Goal: Information Seeking & Learning: Learn about a topic

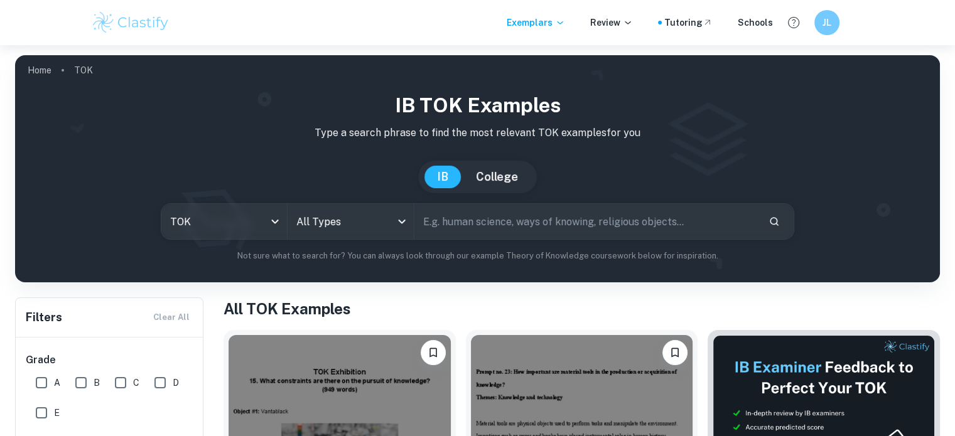
click at [476, 225] on input "text" at bounding box center [586, 221] width 344 height 35
type input "what challenges are raised by"
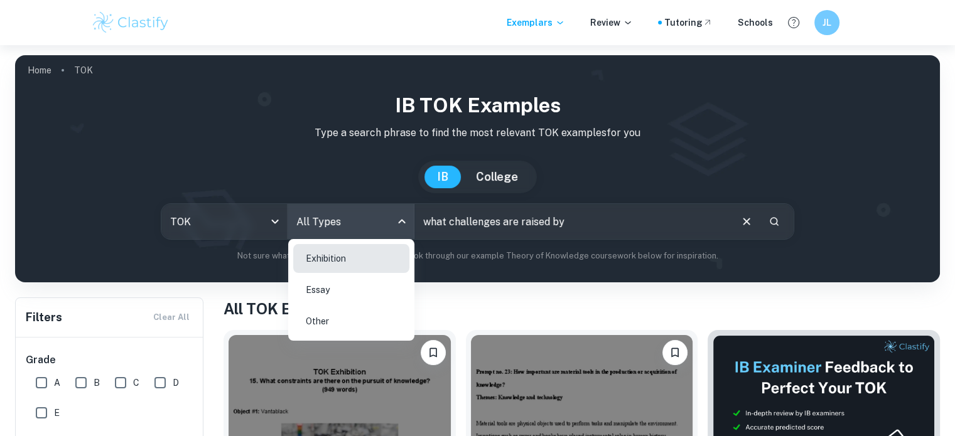
click at [373, 227] on body "We value your privacy We use cookies to enhance your browsing experience, serve…" at bounding box center [477, 263] width 955 height 436
click at [374, 256] on li "Exhibition" at bounding box center [351, 258] width 116 height 29
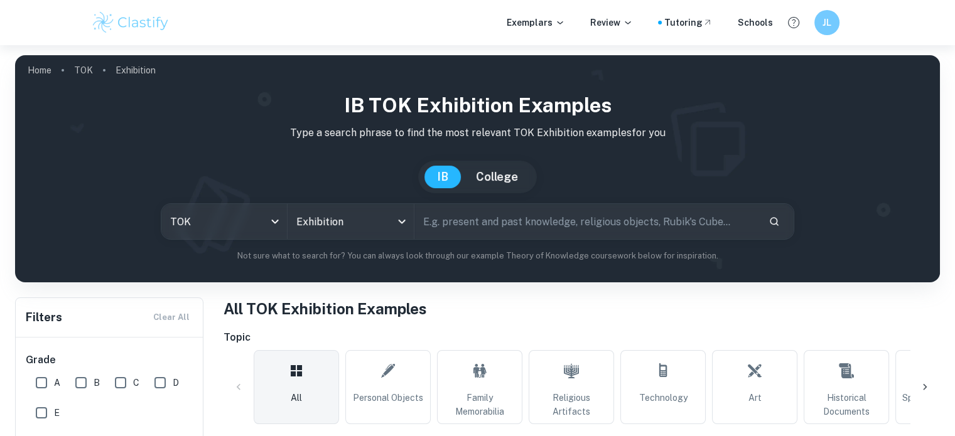
click at [535, 224] on input "text" at bounding box center [586, 221] width 344 height 35
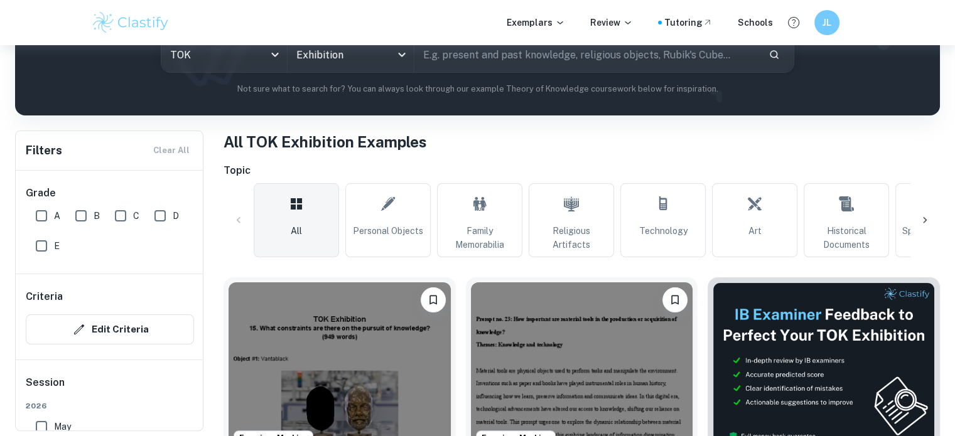
scroll to position [168, 0]
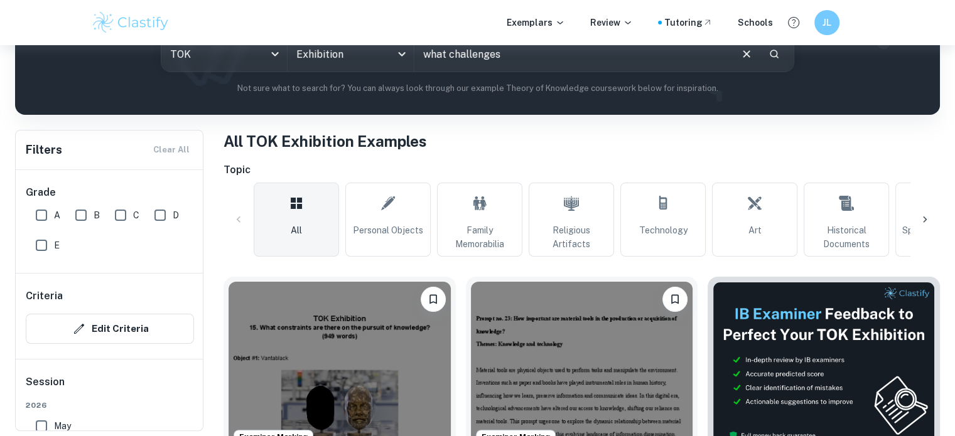
type input "what challenges"
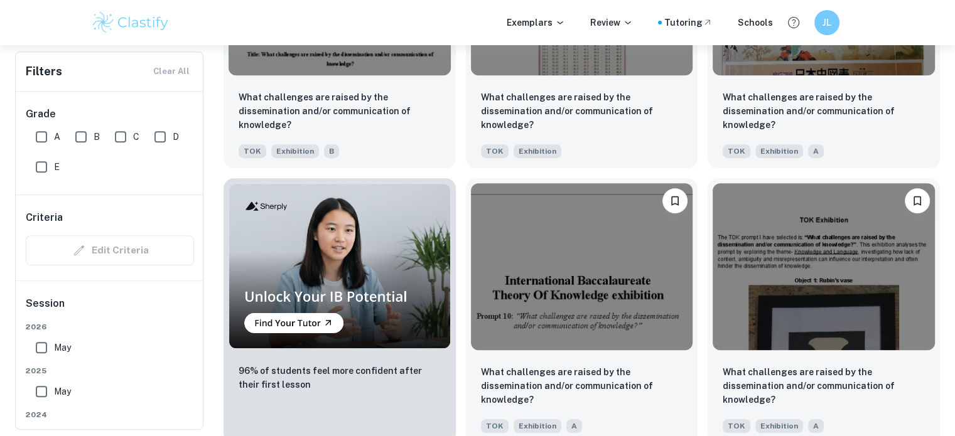
scroll to position [816, 0]
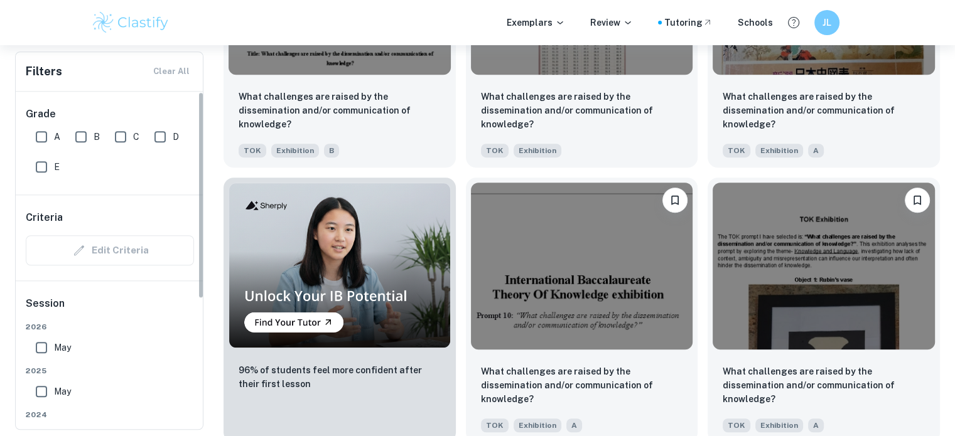
click at [35, 342] on input "May" at bounding box center [41, 347] width 25 height 25
checkbox input "true"
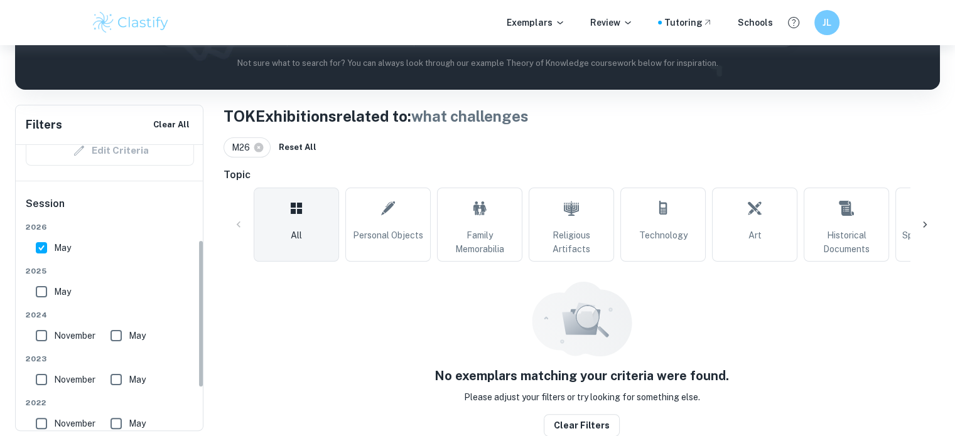
scroll to position [183, 0]
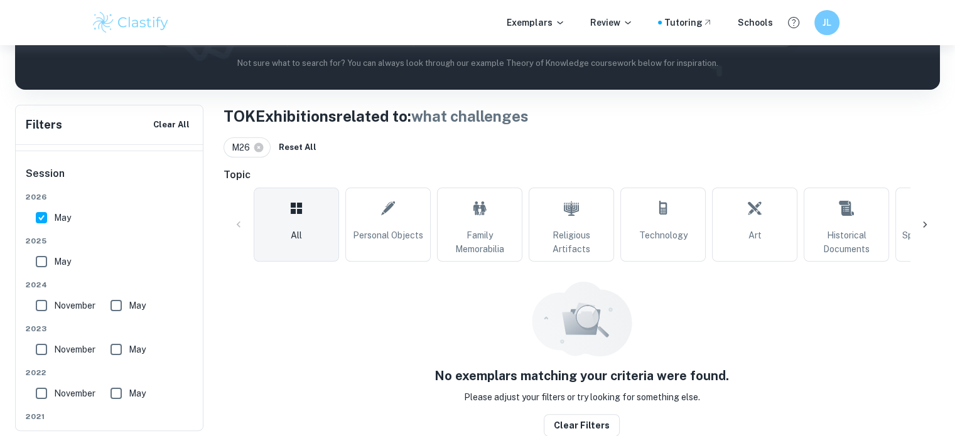
click at [40, 264] on input "May" at bounding box center [41, 261] width 25 height 25
checkbox input "true"
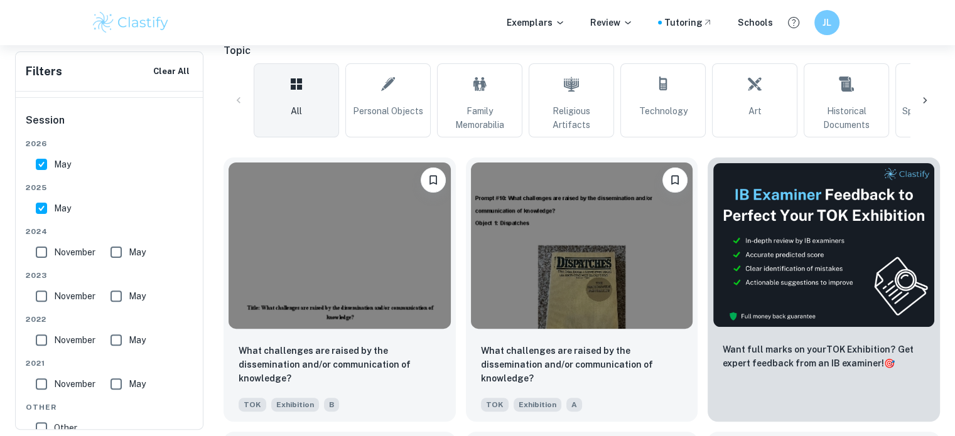
scroll to position [318, 0]
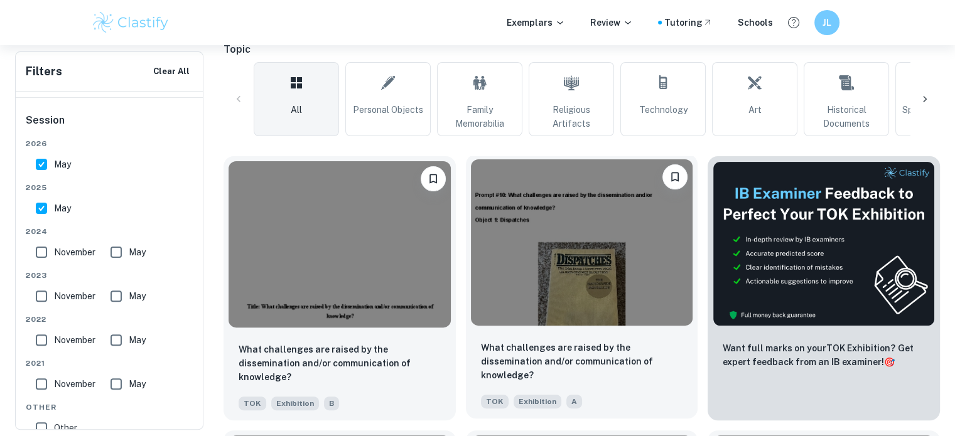
click at [556, 306] on img at bounding box center [582, 242] width 222 height 166
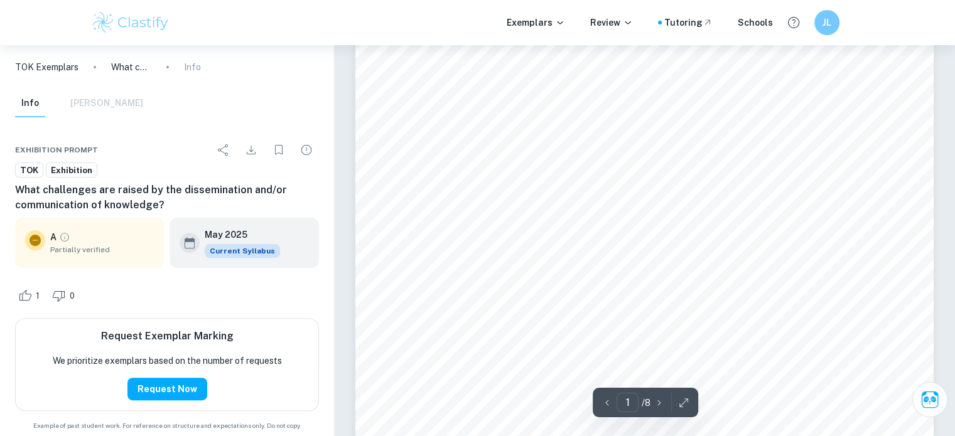
scroll to position [352, 0]
click at [551, 256] on span "journalism, Herr9s fragmented narrative uses a stream-of-consciousness style to…" at bounding box center [644, 252] width 443 height 11
drag, startPoint x: 551, startPoint y: 256, endPoint x: 603, endPoint y: 279, distance: 57.1
click at [603, 279] on div "Prompt #10: What challenges are raised by the dissemination and/or communicatio…" at bounding box center [644, 80] width 579 height 749
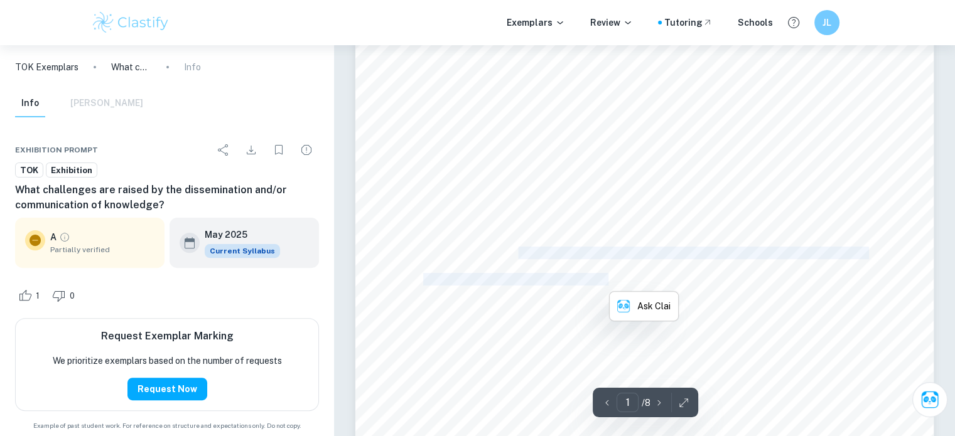
click at [603, 279] on span "the chaos and emotional truth of the Vietnam War, deviating from detached objec…" at bounding box center [644, 279] width 442 height 11
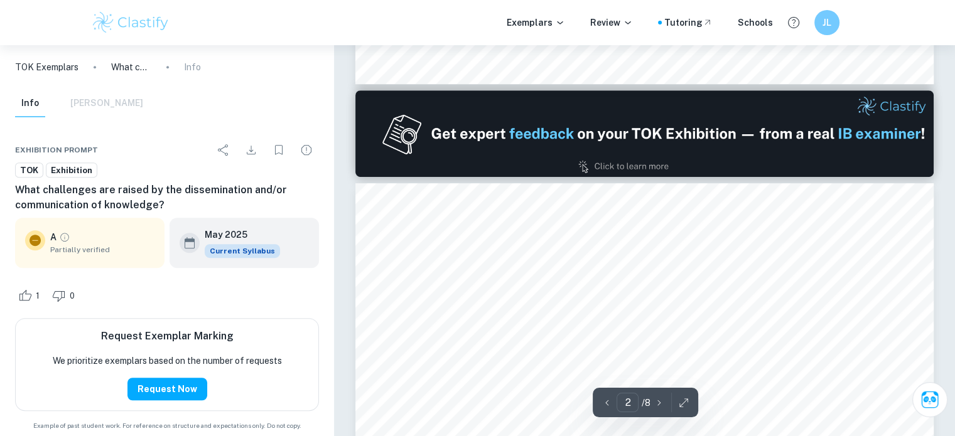
scroll to position [792, 0]
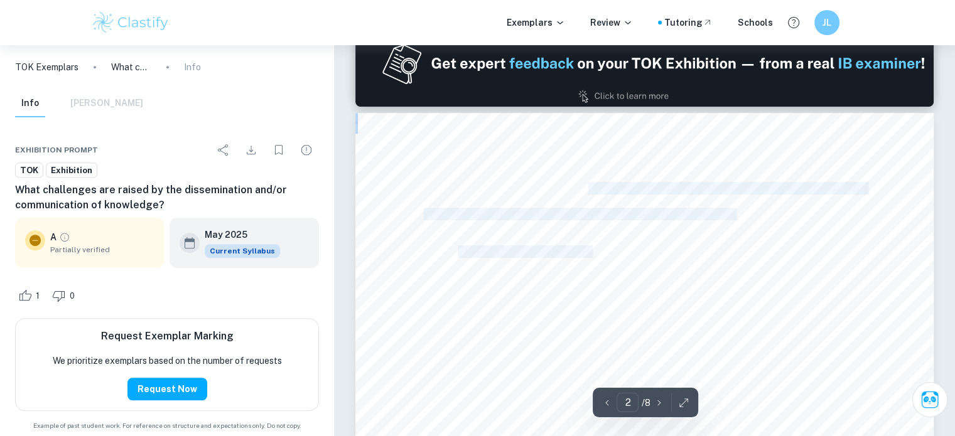
drag, startPoint x: 590, startPoint y: 183, endPoint x: 590, endPoint y: 245, distance: 62.8
click at [590, 246] on span "Herr9s narrative strategy highlights how the communicator9s perspective shapes" at bounding box center [662, 251] width 408 height 11
drag, startPoint x: 590, startPoint y: 245, endPoint x: 650, endPoint y: 247, distance: 60.3
click at [650, 247] on span "Herr9s narrative strategy highlights how the communicator9s perspective shapes" at bounding box center [662, 251] width 408 height 11
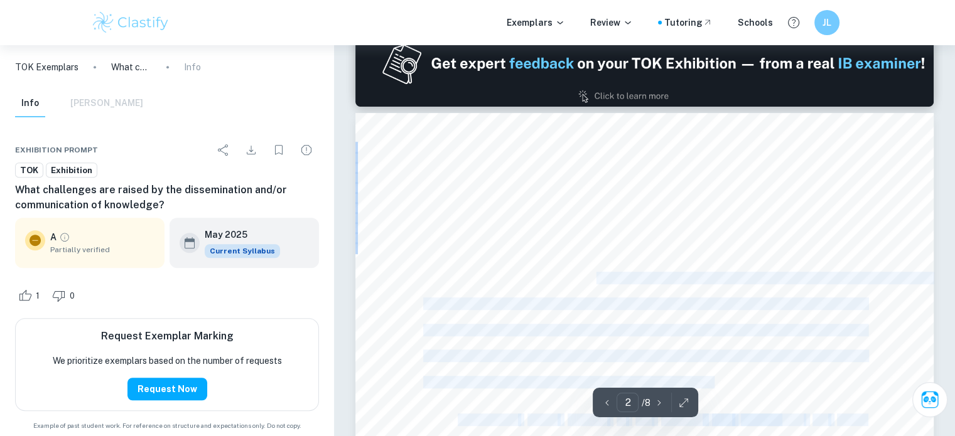
drag, startPoint x: 571, startPoint y: 258, endPoint x: 595, endPoint y: 273, distance: 28.8
click at [595, 273] on span "the way knowledge is framed. By blurring the line between fact and fiction, [PE…" at bounding box center [680, 277] width 515 height 11
drag, startPoint x: 595, startPoint y: 273, endPoint x: 704, endPoint y: 316, distance: 116.9
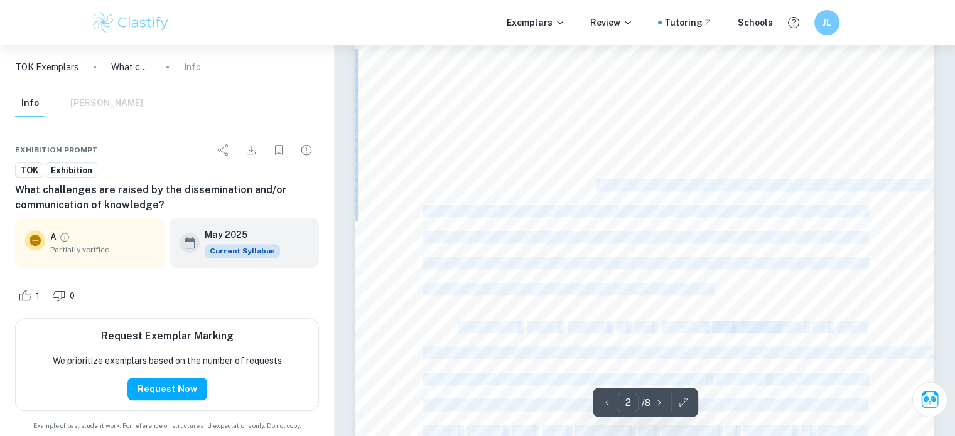
scroll to position [887, 0]
click at [701, 234] on span "that all understanding is shaped by the creator9s biases. His unique style comp…" at bounding box center [644, 235] width 442 height 11
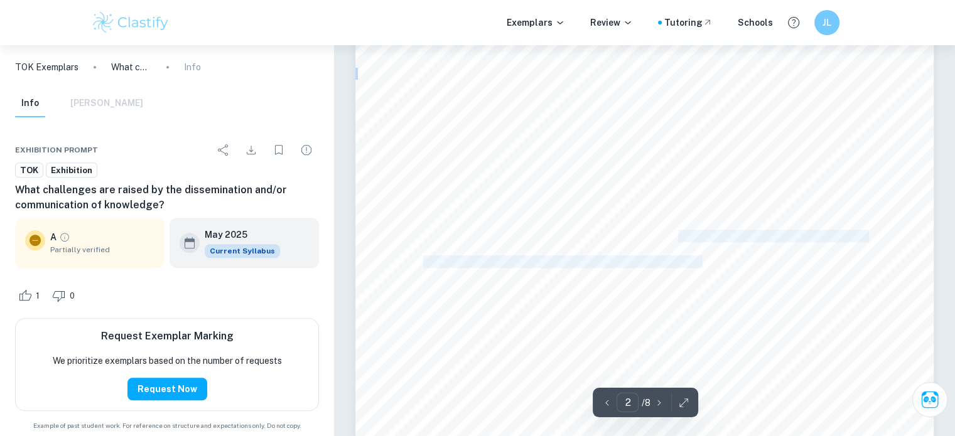
drag, startPoint x: 701, startPoint y: 234, endPoint x: 677, endPoint y: 278, distance: 50.3
click at [677, 278] on div "question not just the facts, but the emotional and personal biases inherent in …" at bounding box center [644, 393] width 579 height 749
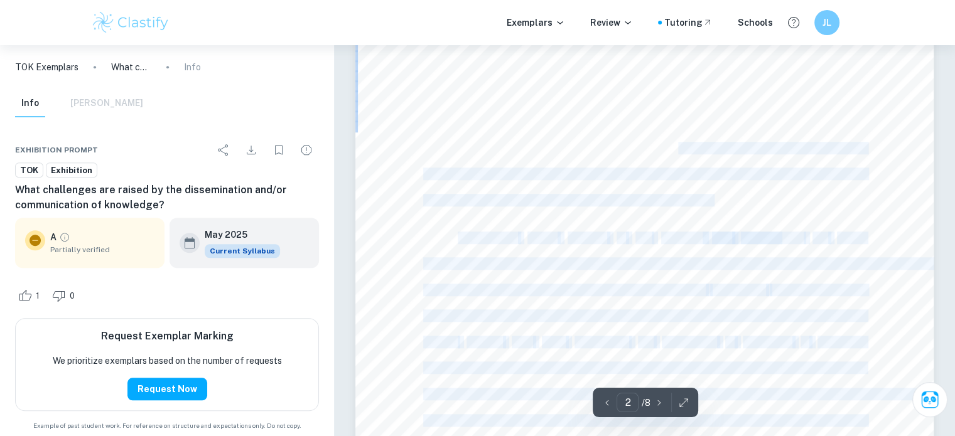
scroll to position [984, 0]
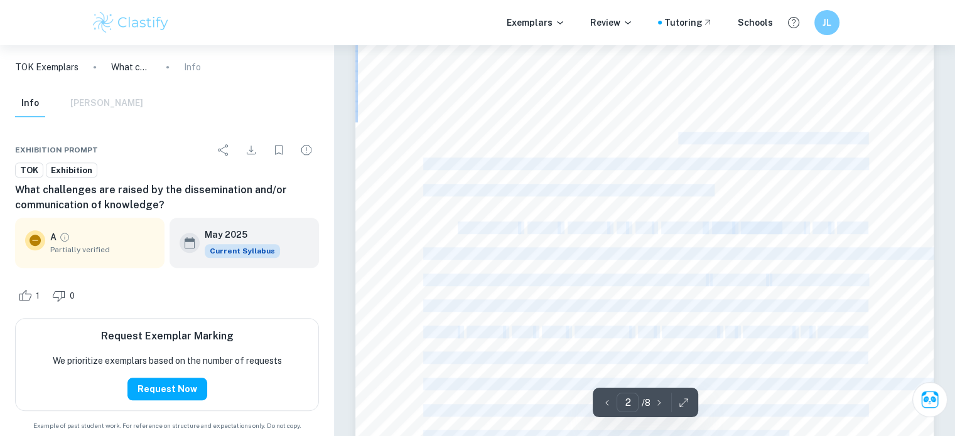
click at [582, 224] on span "account" at bounding box center [588, 227] width 40 height 11
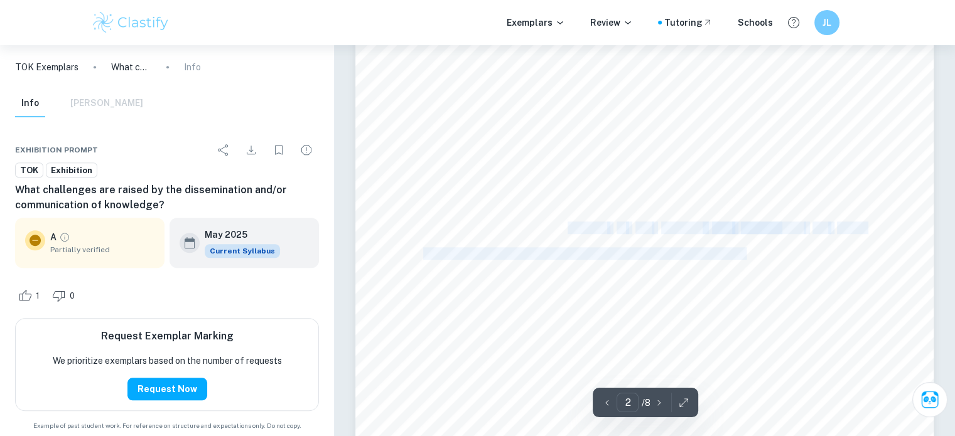
drag, startPoint x: 582, startPoint y: 224, endPoint x: 797, endPoint y: 264, distance: 219.0
click at [797, 264] on div "question not just the facts, but the emotional and personal biases inherent in …" at bounding box center [644, 295] width 579 height 749
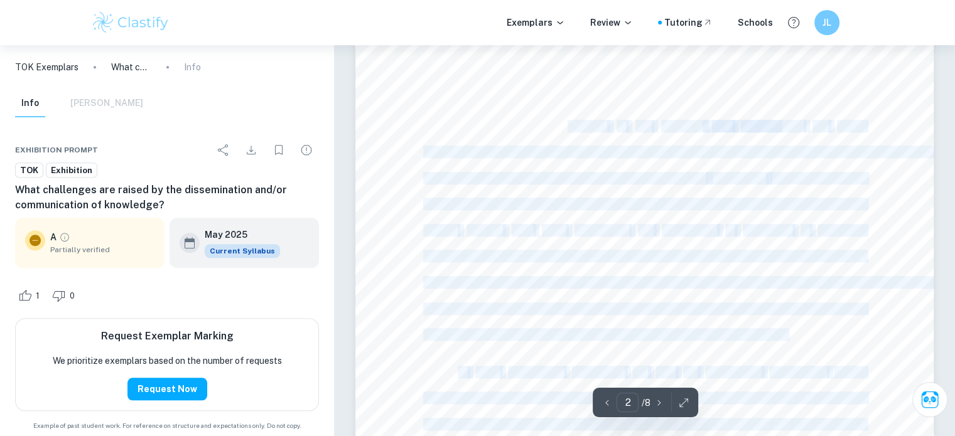
scroll to position [1090, 0]
click at [698, 215] on div "question not just the facts, but the emotional and personal biases inherent in …" at bounding box center [644, 189] width 579 height 749
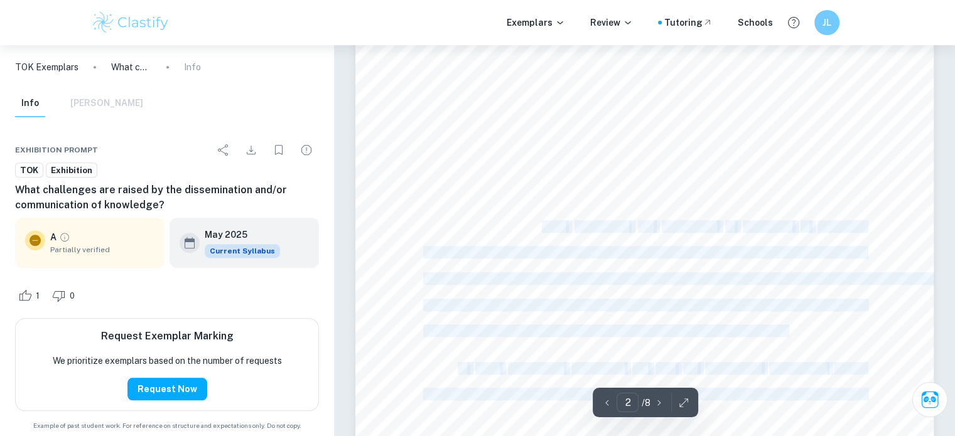
drag, startPoint x: 698, startPoint y: 215, endPoint x: 552, endPoint y: 224, distance: 145.9
click at [552, 224] on div "question not just the facts, but the emotional and personal biases inherent in …" at bounding box center [644, 189] width 579 height 749
click at [552, 224] on span "work" at bounding box center [554, 226] width 24 height 11
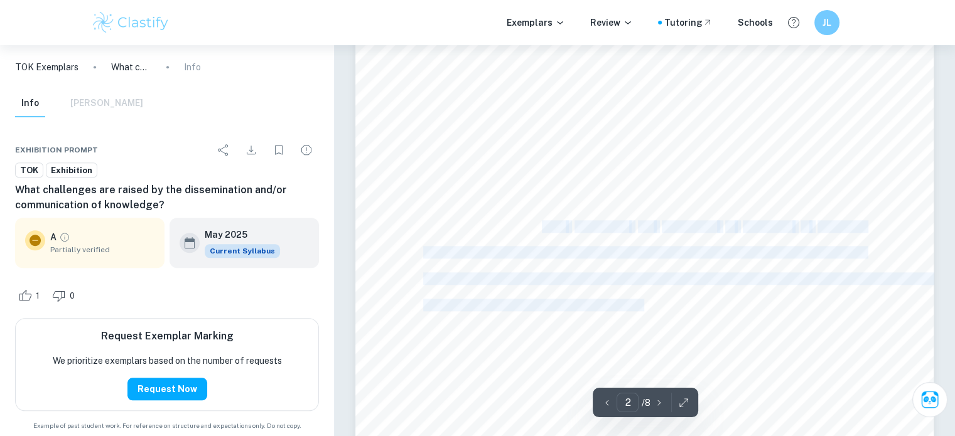
drag, startPoint x: 552, startPoint y: 224, endPoint x: 601, endPoint y: 308, distance: 97.9
click at [601, 308] on div "question not just the facts, but the emotional and personal biases inherent in …" at bounding box center [644, 189] width 579 height 749
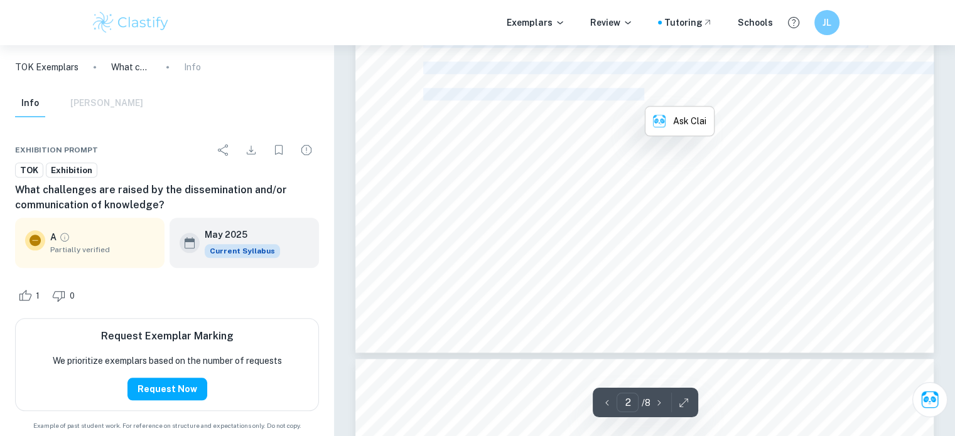
scroll to position [1301, 0]
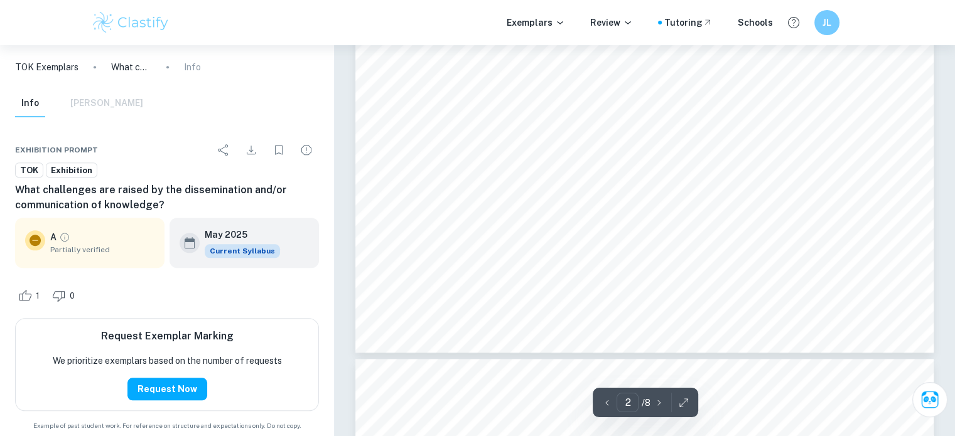
click at [546, 153] on span "Dispatches" at bounding box center [536, 157] width 56 height 11
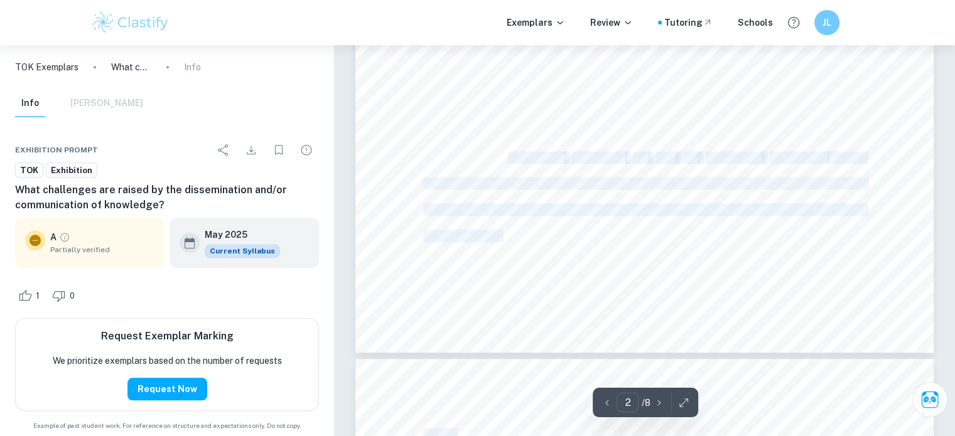
drag, startPoint x: 546, startPoint y: 153, endPoint x: 537, endPoint y: 244, distance: 92.0
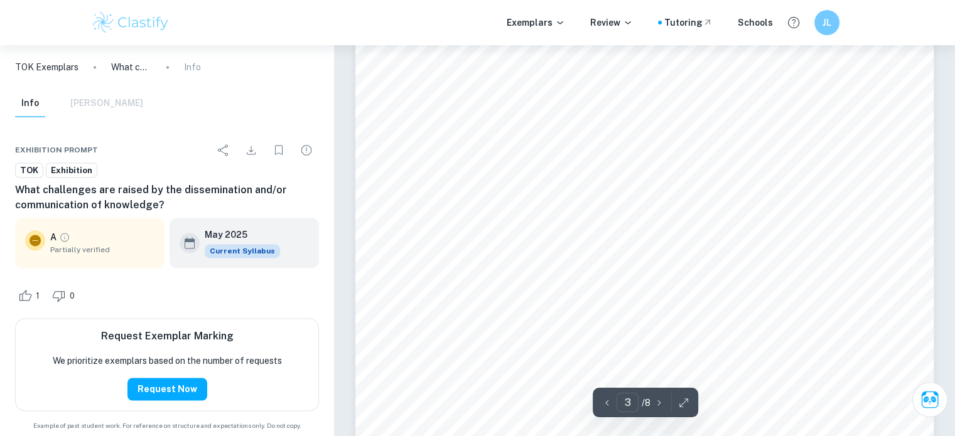
scroll to position [1919, 0]
drag, startPoint x: 663, startPoint y: 269, endPoint x: 597, endPoint y: 261, distance: 66.4
click at [597, 261] on span "granodiorite which features a decree in three scripts: Egyptian hieroglyphic, D…" at bounding box center [644, 264] width 442 height 11
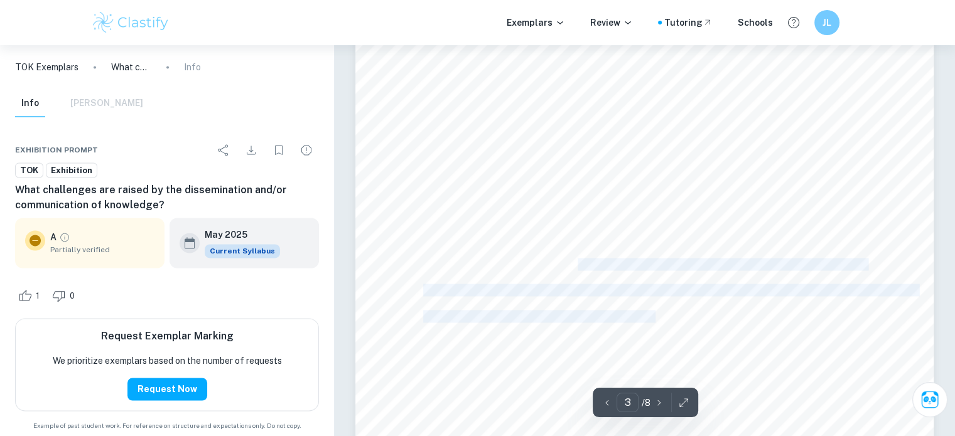
drag, startPoint x: 597, startPoint y: 261, endPoint x: 647, endPoint y: 321, distance: 78.0
click at [647, 321] on div "Object 2: Rosetta Stone Figure 2: [PERSON_NAME] [PERSON_NAME] display in the [G…" at bounding box center [644, 115] width 579 height 749
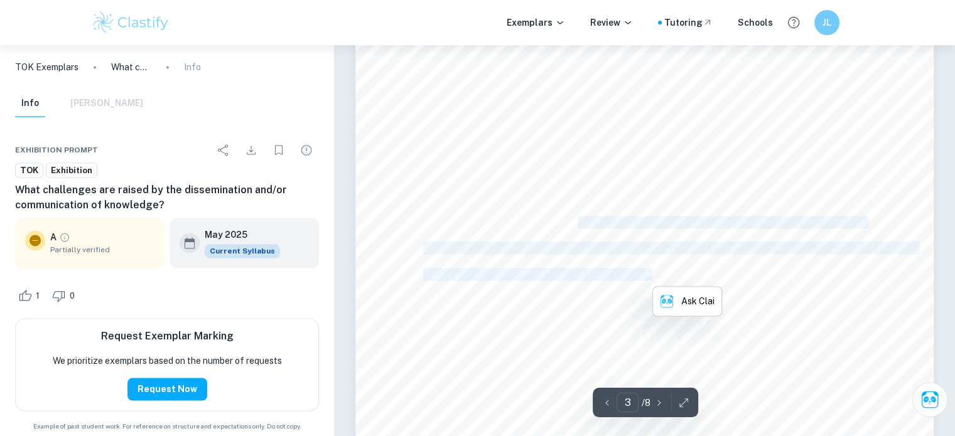
scroll to position [1966, 0]
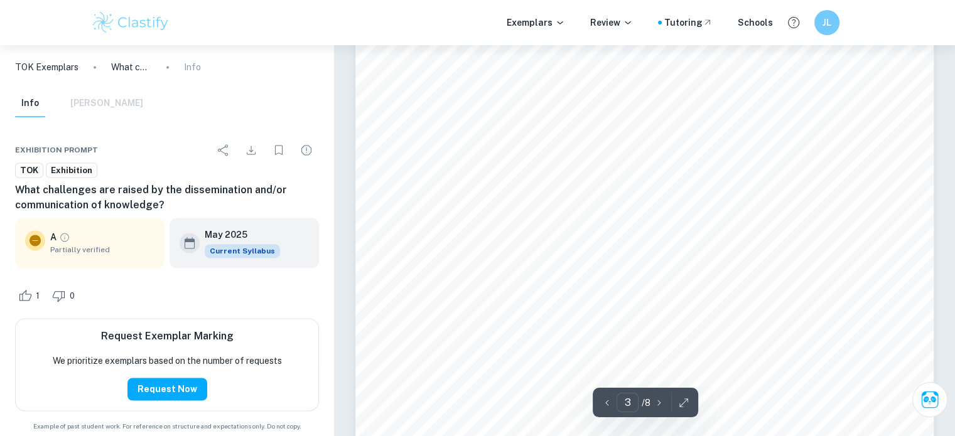
click at [540, 298] on span "civilization" at bounding box center [544, 294] width 51 height 11
drag, startPoint x: 540, startPoint y: 298, endPoint x: 659, endPoint y: 320, distance: 120.8
click at [659, 320] on div "Object 2: Rosetta Stone Figure 2: [PERSON_NAME] [PERSON_NAME] display in the [G…" at bounding box center [644, 68] width 579 height 749
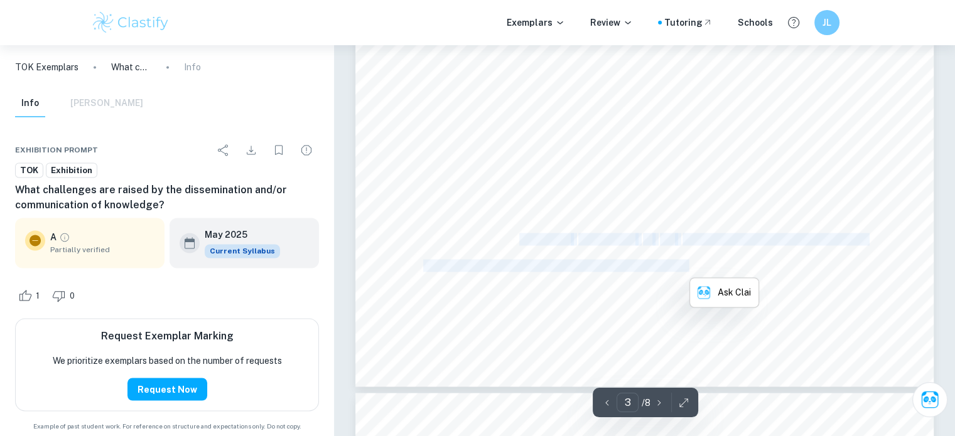
scroll to position [2027, 0]
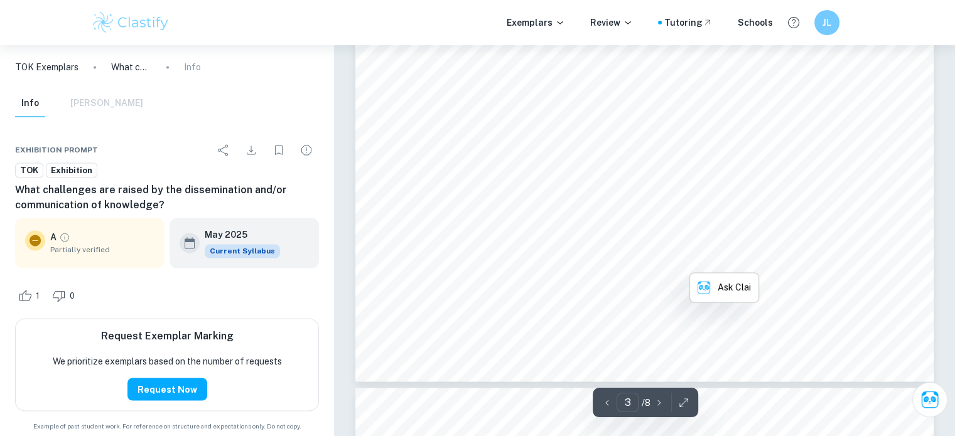
click at [599, 315] on div "Object 2: Rosetta Stone Figure 2: [PERSON_NAME] [PERSON_NAME] display in the [G…" at bounding box center [644, 7] width 579 height 749
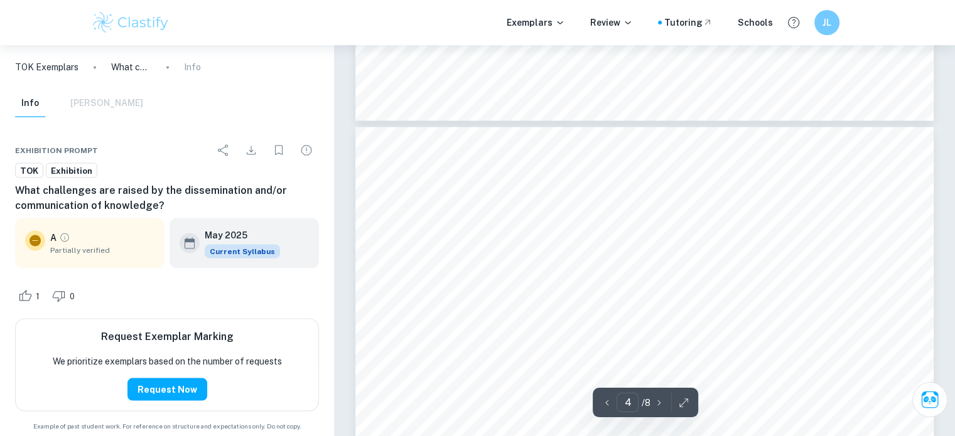
scroll to position [2289, 0]
click at [615, 222] on span "what stands out is the way the three languages reflect the structure of power i…" at bounding box center [644, 226] width 442 height 11
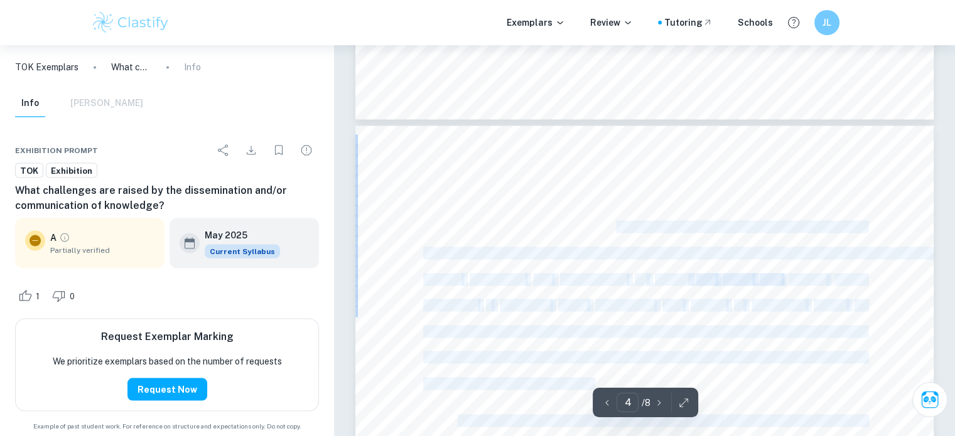
drag, startPoint x: 615, startPoint y: 222, endPoint x: 677, endPoint y: 290, distance: 92.0
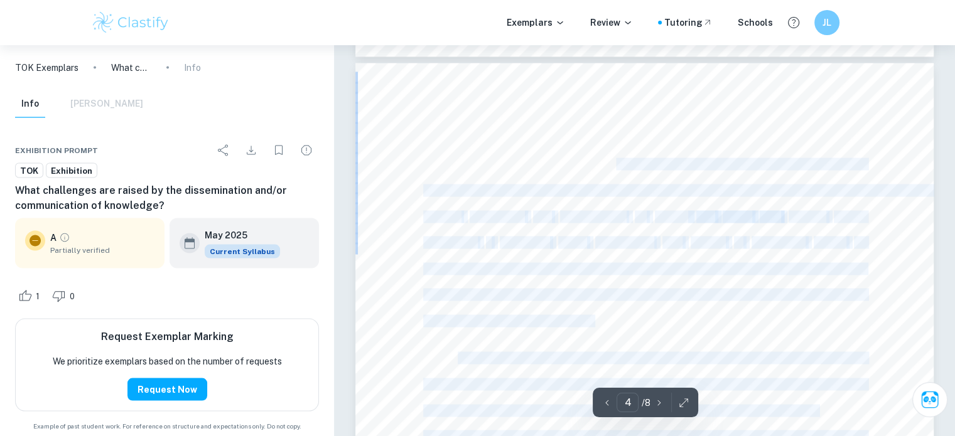
scroll to position [2353, 0]
click at [553, 266] on span "language. The use of different scripts for different classes shows how knowledg…" at bounding box center [644, 267] width 442 height 11
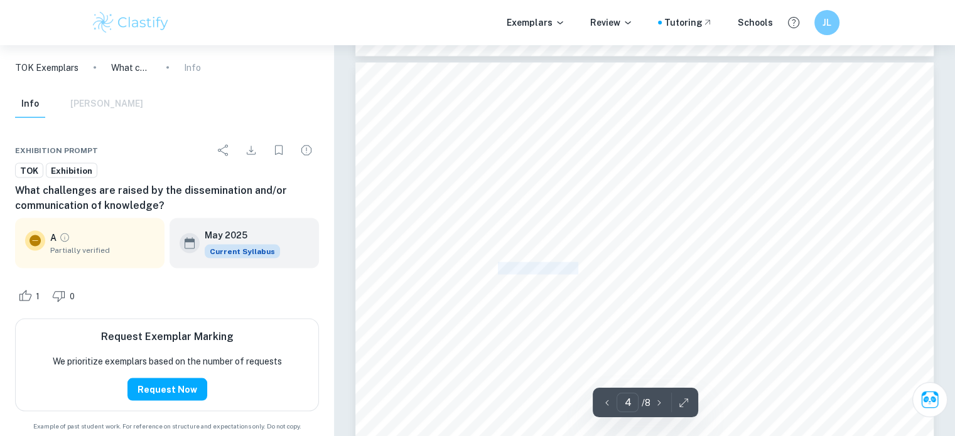
drag, startPoint x: 553, startPoint y: 266, endPoint x: 495, endPoint y: 268, distance: 58.4
click at [495, 268] on span "language. The use of different scripts for different classes shows how knowledg…" at bounding box center [644, 267] width 442 height 11
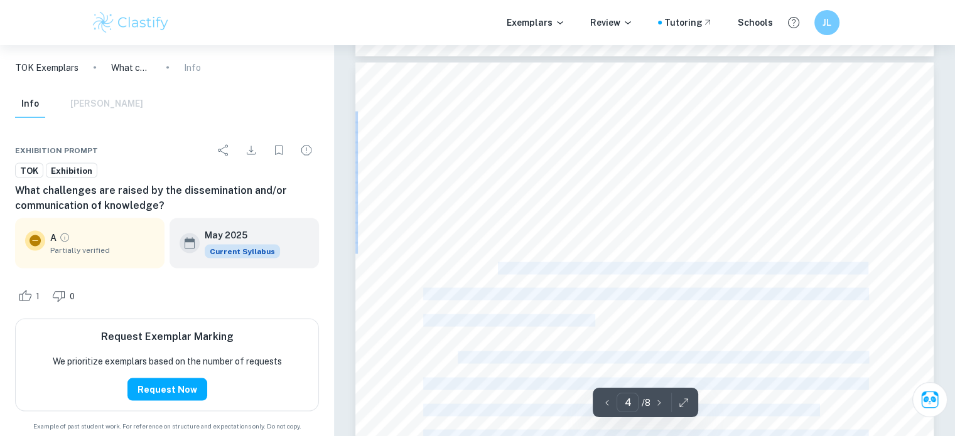
drag, startPoint x: 495, startPoint y: 268, endPoint x: 711, endPoint y: 313, distance: 221.3
click at [711, 313] on div "The stone9s discovery during Napoleon9s Egyptian campaign was significant, but …" at bounding box center [644, 436] width 579 height 749
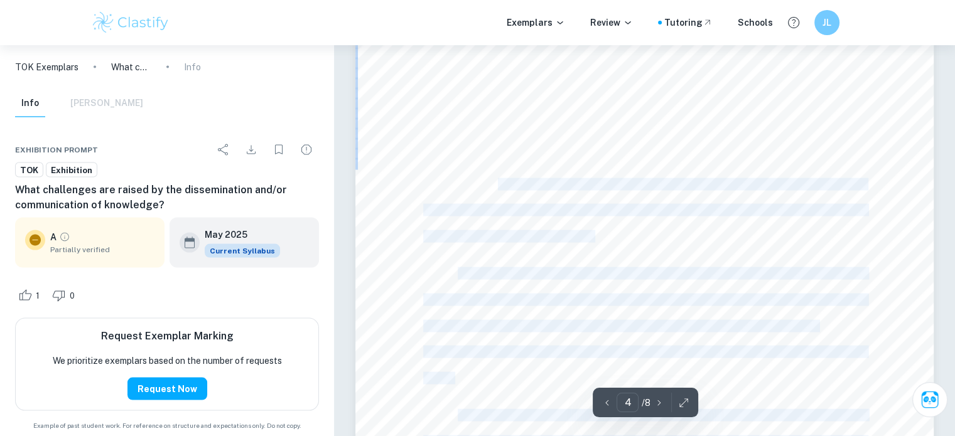
scroll to position [2449, 0]
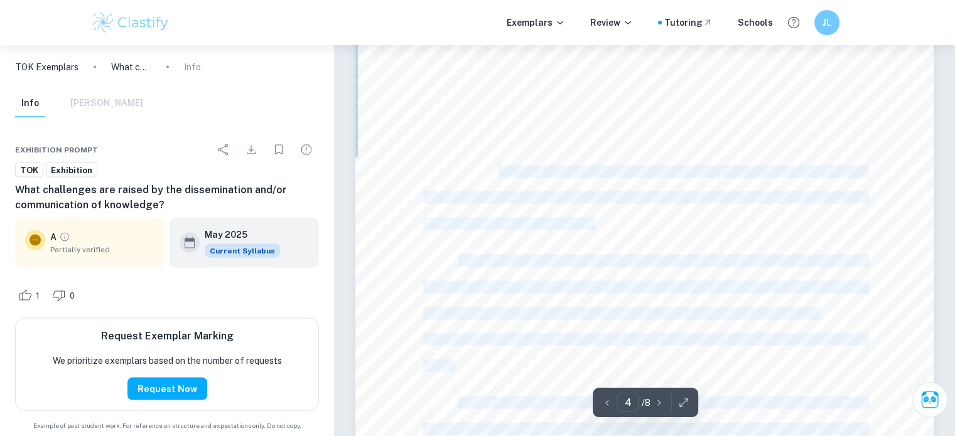
click at [564, 271] on div "The stone9s discovery during Napoleon9s Egyptian campaign was significant, but …" at bounding box center [644, 340] width 579 height 749
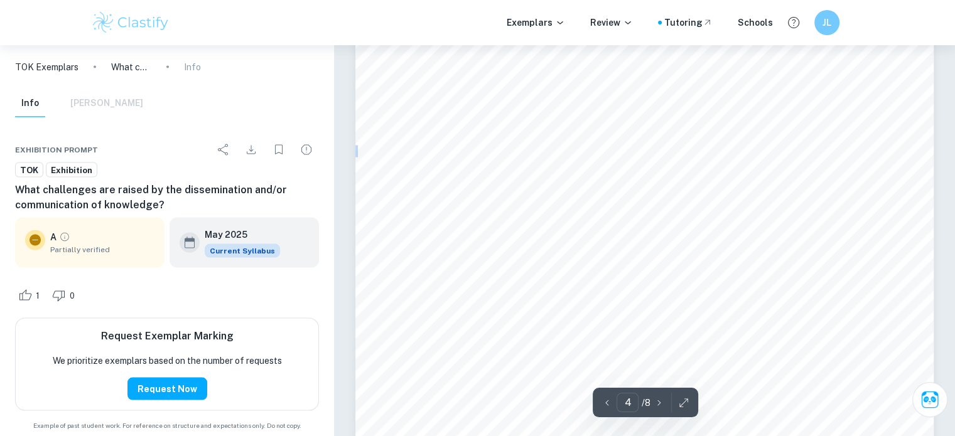
drag, startPoint x: 564, startPoint y: 271, endPoint x: 698, endPoint y: 321, distance: 142.9
click at [698, 321] on div "The stone9s discovery during Napoleon9s Egyptian campaign was significant, but …" at bounding box center [644, 340] width 579 height 749
click at [469, 127] on div "The stone9s discovery during Napoleon9s Egyptian campaign was significant, but …" at bounding box center [644, 73] width 579 height 749
drag, startPoint x: 469, startPoint y: 127, endPoint x: 623, endPoint y: 241, distance: 191.6
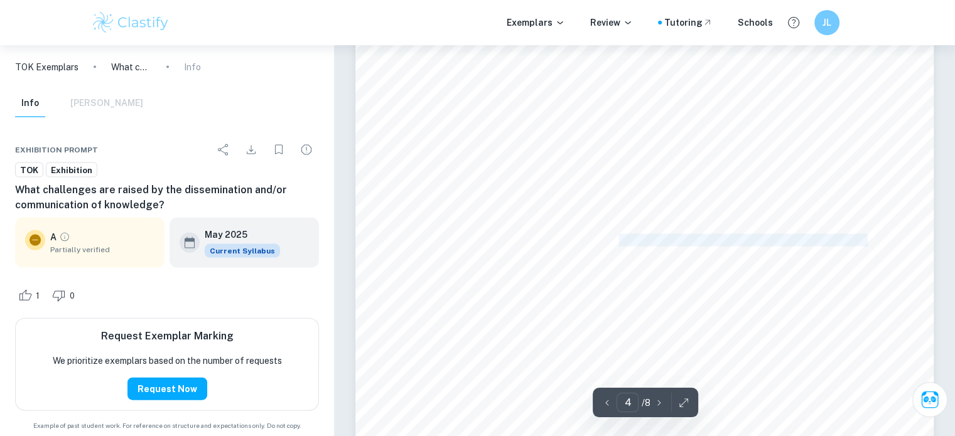
click at [623, 241] on div "The stone9s discovery during Napoleon9s Egyptian campaign was significant, but …" at bounding box center [644, 73] width 579 height 749
click at [586, 311] on span "As a passionate football fan who spends hours watching and playing the game," at bounding box center [662, 310] width 408 height 11
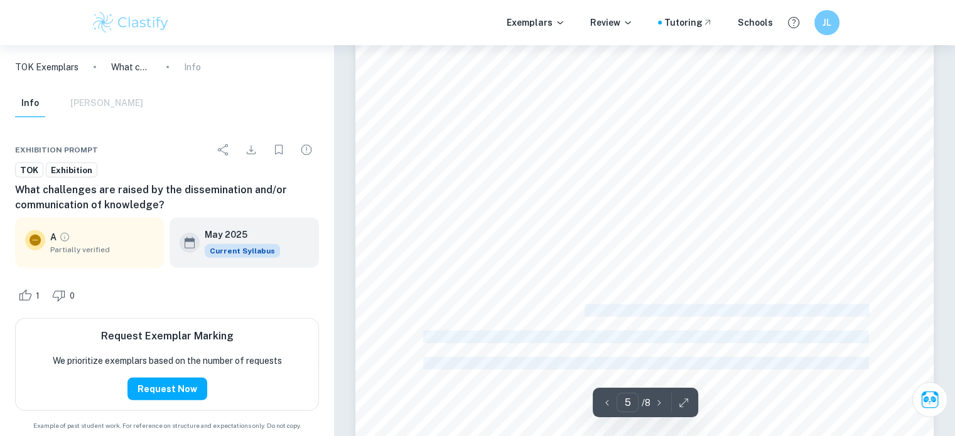
drag, startPoint x: 586, startPoint y: 311, endPoint x: 614, endPoint y: 345, distance: 43.7
click at [614, 345] on div "Object 3: Ballon d9Or leaked by [PERSON_NAME] Figure 3: Post reply by [PERSON_N…" at bounding box center [644, 83] width 579 height 749
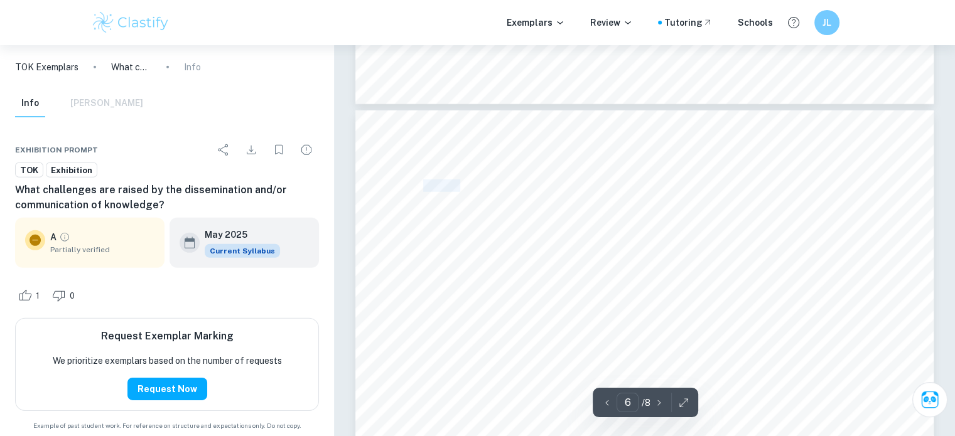
scroll to position [3814, 0]
click at [465, 276] on span "But this year, like last, my excitement was deflated. [PERSON_NAME], the footba…" at bounding box center [665, 274] width 415 height 11
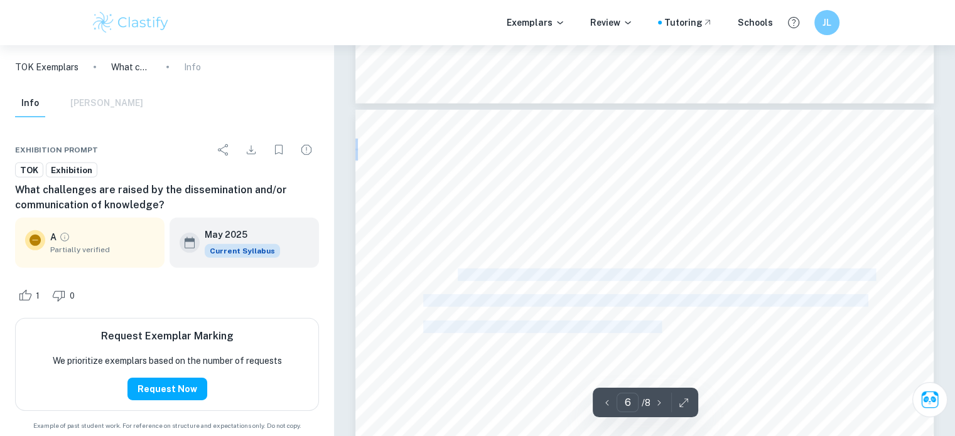
drag, startPoint x: 465, startPoint y: 276, endPoint x: 659, endPoint y: 332, distance: 201.9
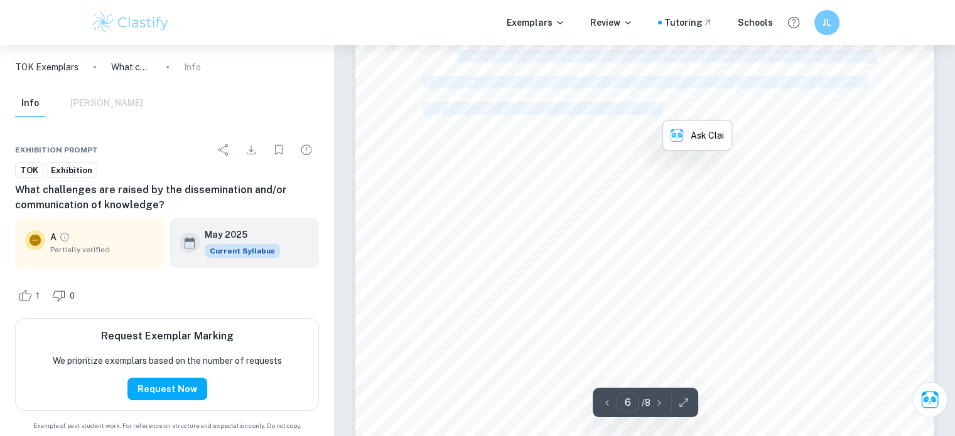
scroll to position [4033, 0]
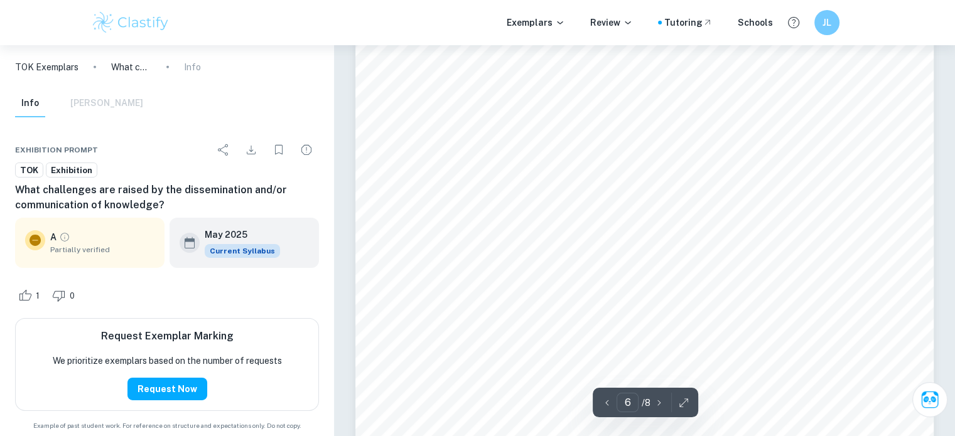
click at [493, 218] on span "I had always looked forward to the Ballon d'Or as a chance to be surprised, to" at bounding box center [662, 223] width 408 height 11
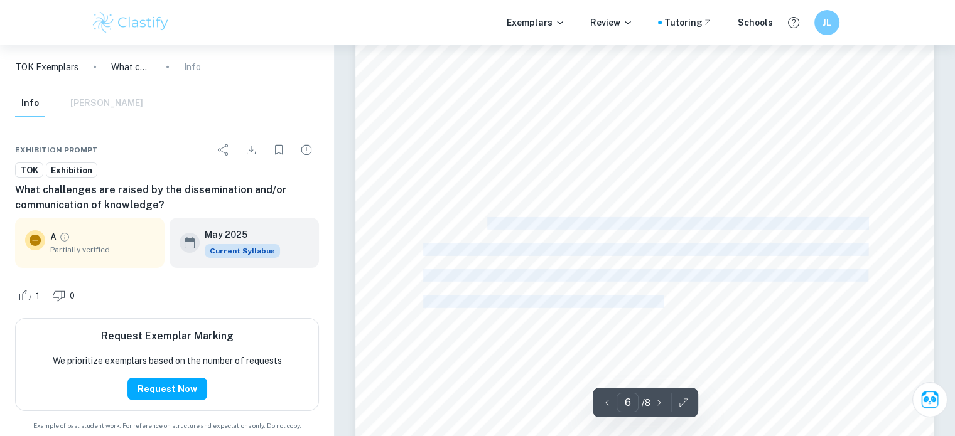
drag, startPoint x: 493, startPoint y: 217, endPoint x: 645, endPoint y: 307, distance: 177.0
click at [645, 307] on div "eagerly await the announcement of the winner, sharing in the collective joy or …" at bounding box center [644, 265] width 579 height 749
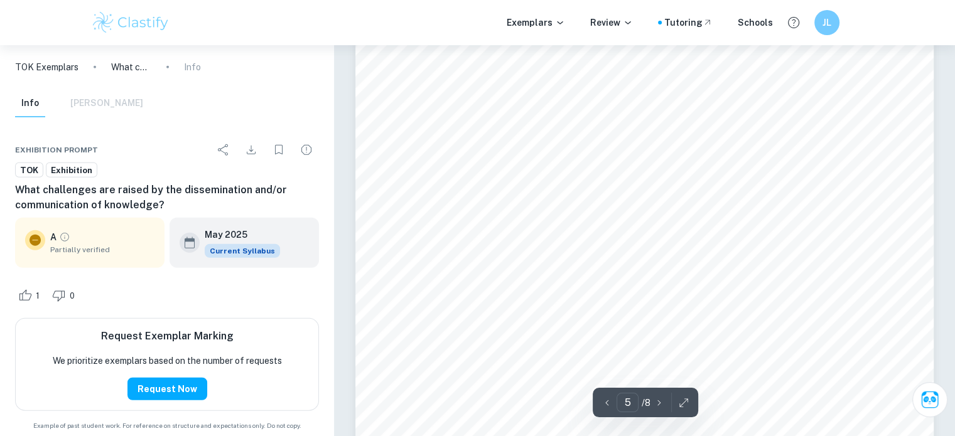
scroll to position [3217, 0]
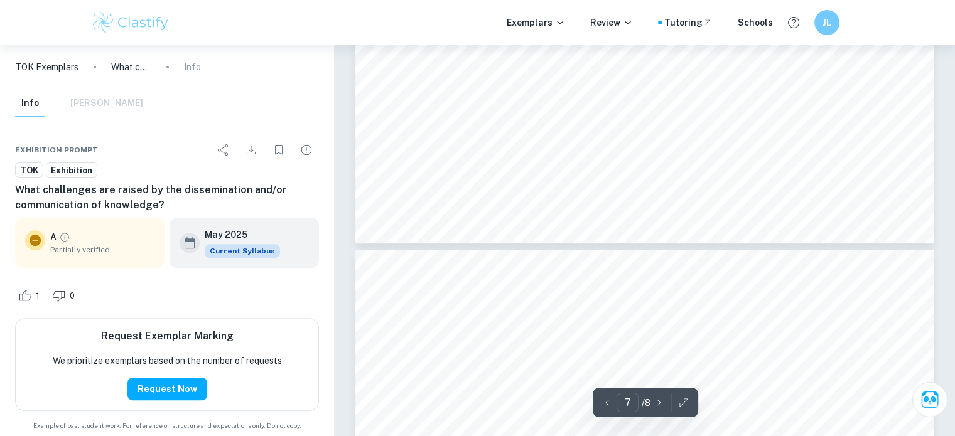
type input "8"
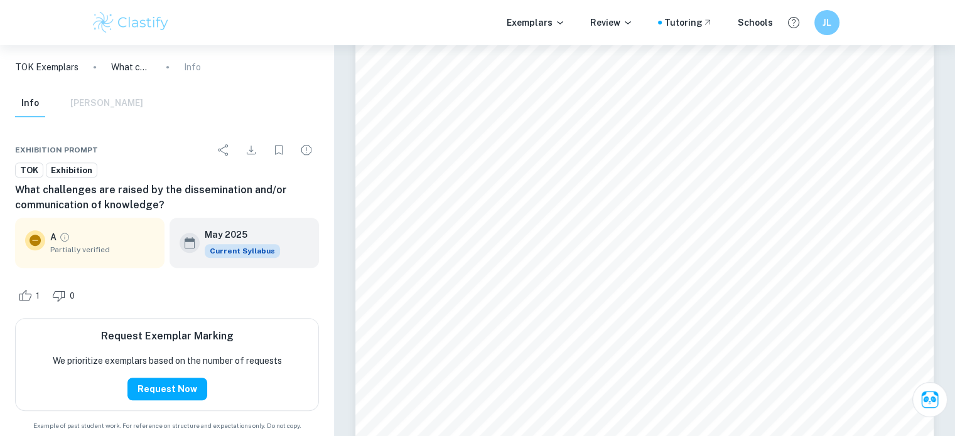
drag, startPoint x: 170, startPoint y: 31, endPoint x: 202, endPoint y: 30, distance: 32.7
click at [170, 31] on img at bounding box center [131, 22] width 80 height 25
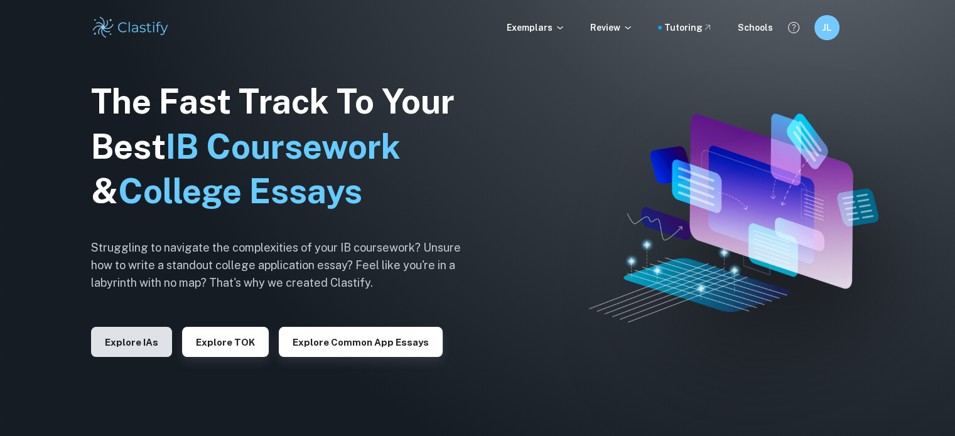
click at [141, 348] on button "Explore IAs" at bounding box center [131, 342] width 81 height 30
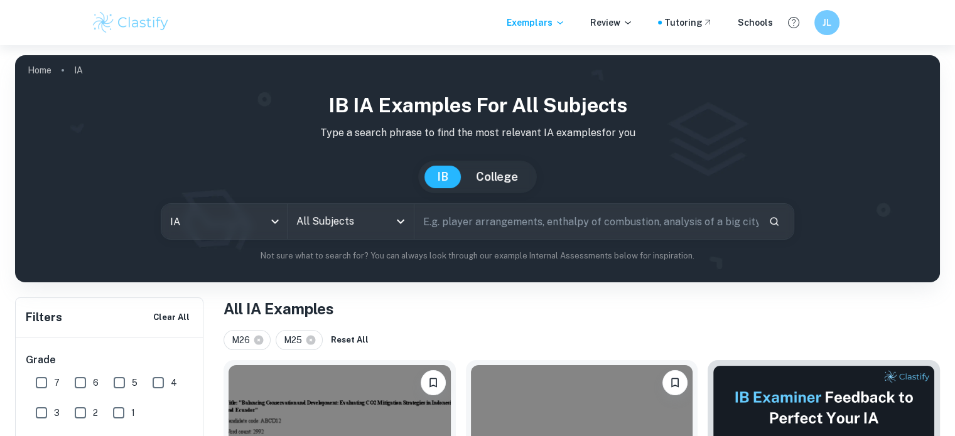
click at [355, 220] on input "All Subjects" at bounding box center [340, 222] width 95 height 24
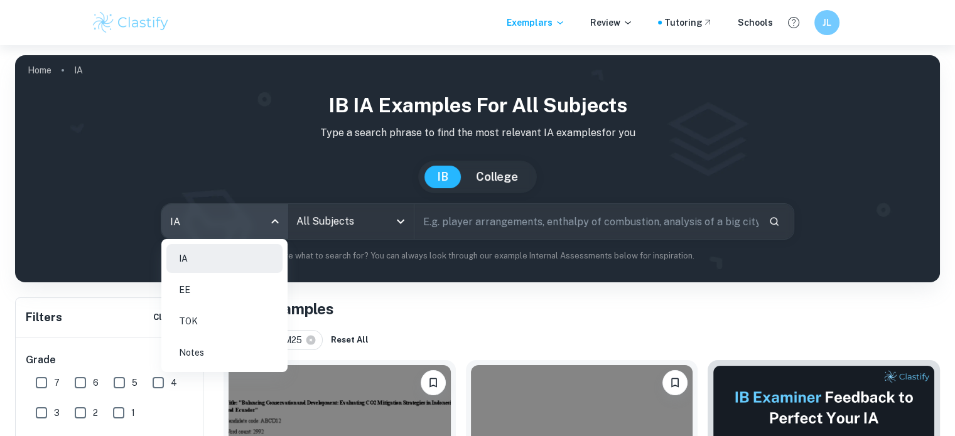
click at [229, 238] on body "We value your privacy We use cookies to enhance your browsing experience, serve…" at bounding box center [477, 263] width 955 height 436
click at [244, 316] on li "TOK" at bounding box center [224, 321] width 116 height 29
type input "tok"
checkbox input "false"
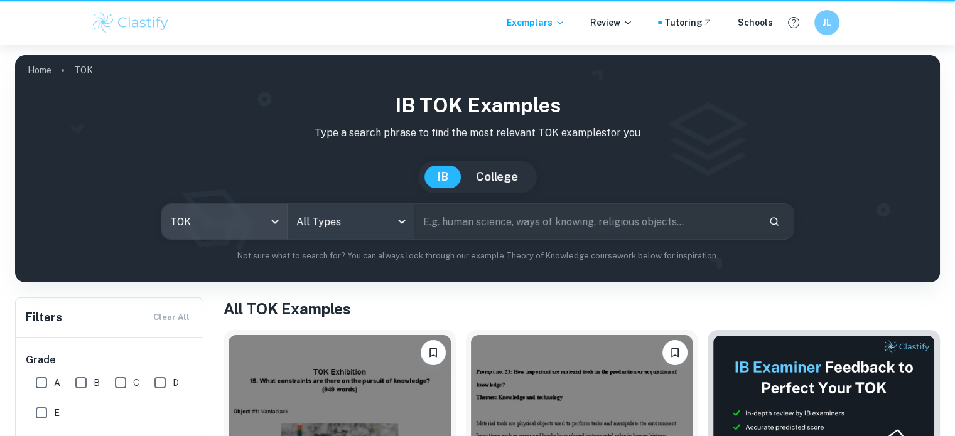
click at [337, 224] on body "We value your privacy We use cookies to enhance your browsing experience, serve…" at bounding box center [477, 263] width 955 height 436
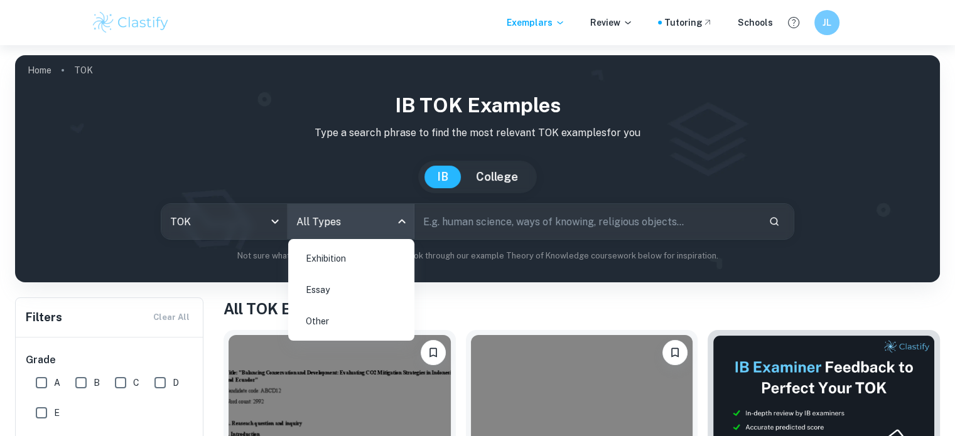
click at [344, 249] on li "Exhibition" at bounding box center [351, 258] width 116 height 29
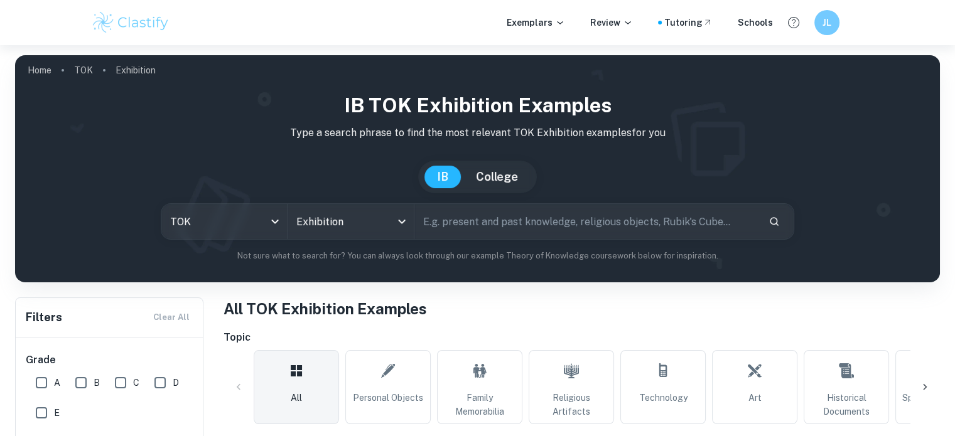
click at [501, 219] on input "text" at bounding box center [586, 221] width 344 height 35
type input "communication"
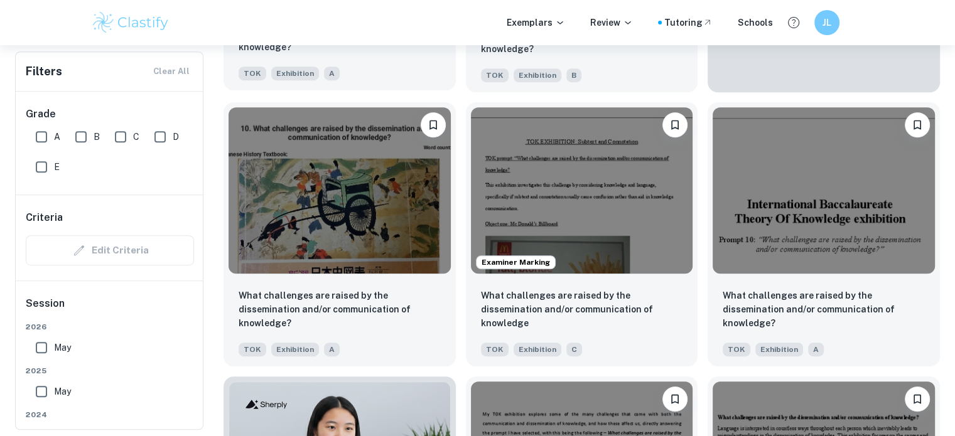
scroll to position [635, 0]
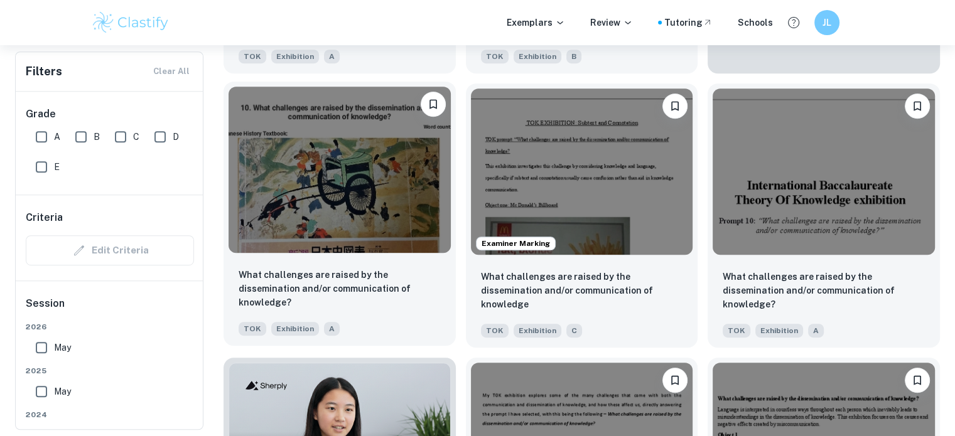
click at [360, 190] on img at bounding box center [340, 170] width 222 height 166
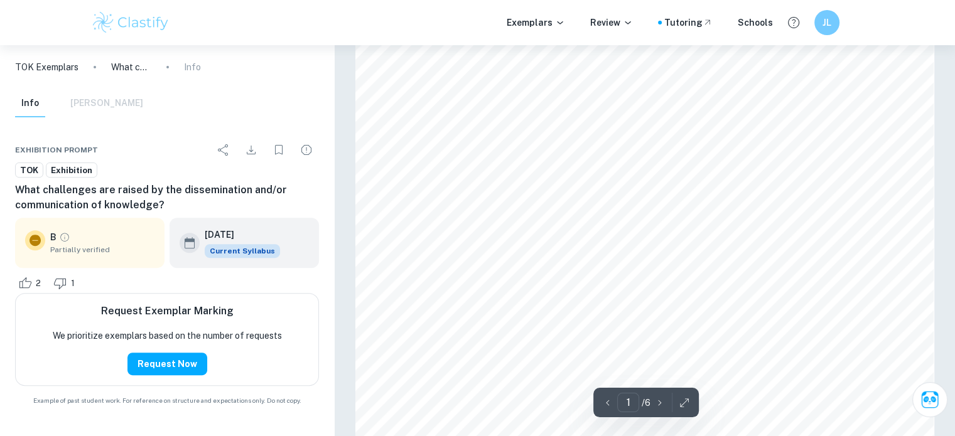
scroll to position [424, 0]
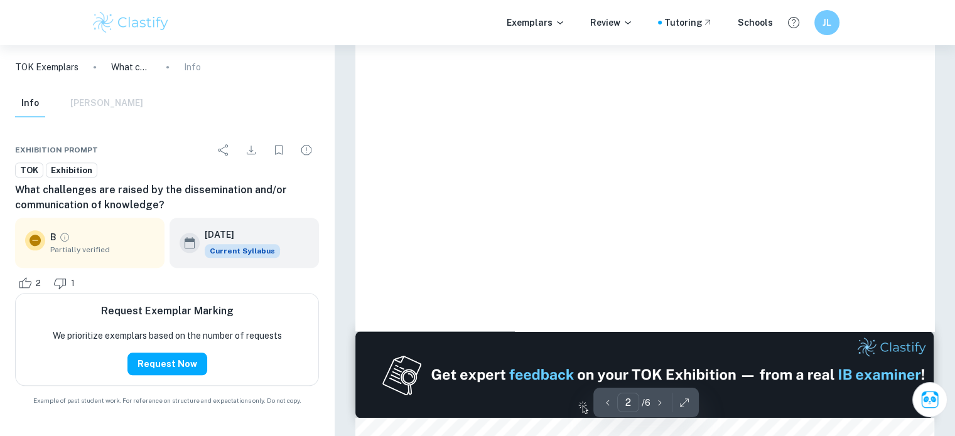
type input "3"
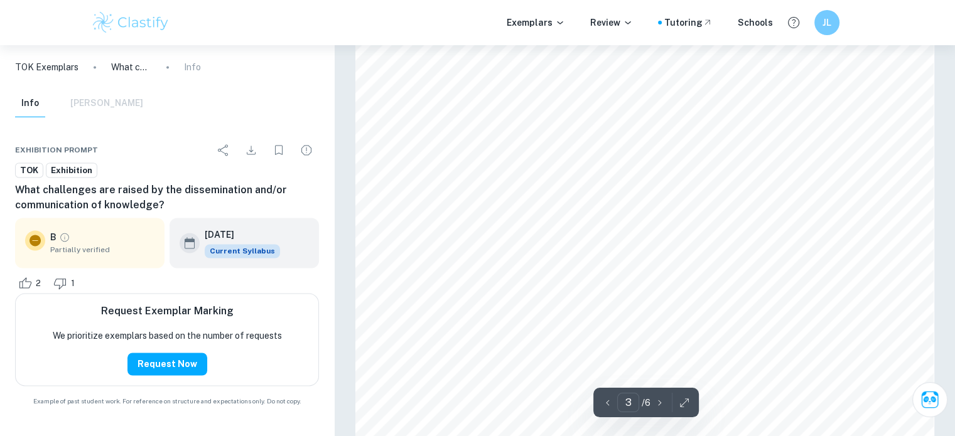
scroll to position [2052, 0]
drag, startPoint x: 554, startPoint y: 248, endPoint x: 615, endPoint y: 264, distance: 62.9
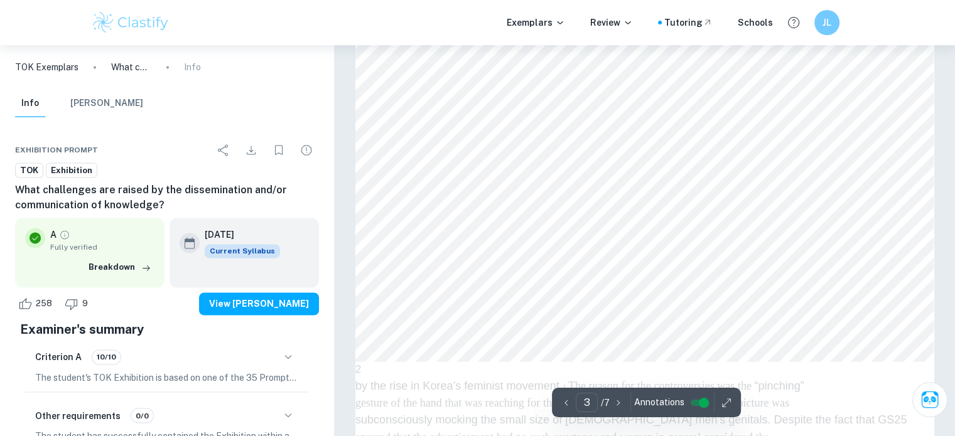
scroll to position [2019, 0]
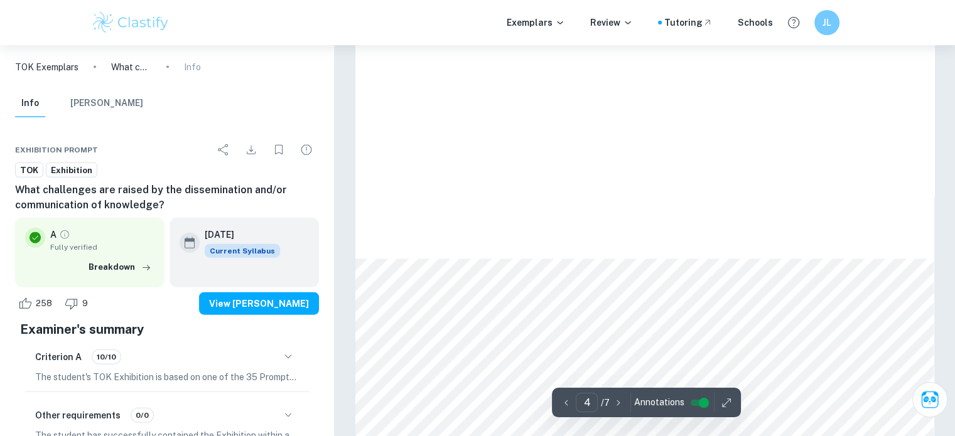
type input "5"
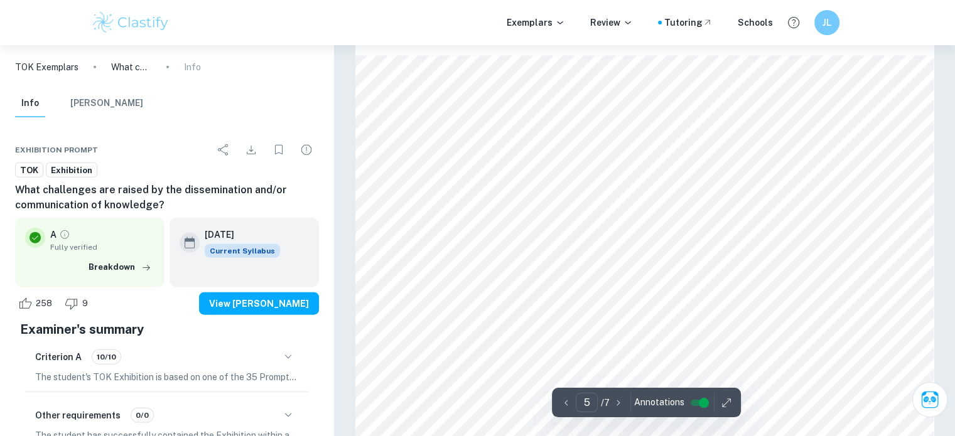
scroll to position [3070, 0]
click at [824, 30] on div "JL" at bounding box center [826, 22] width 26 height 26
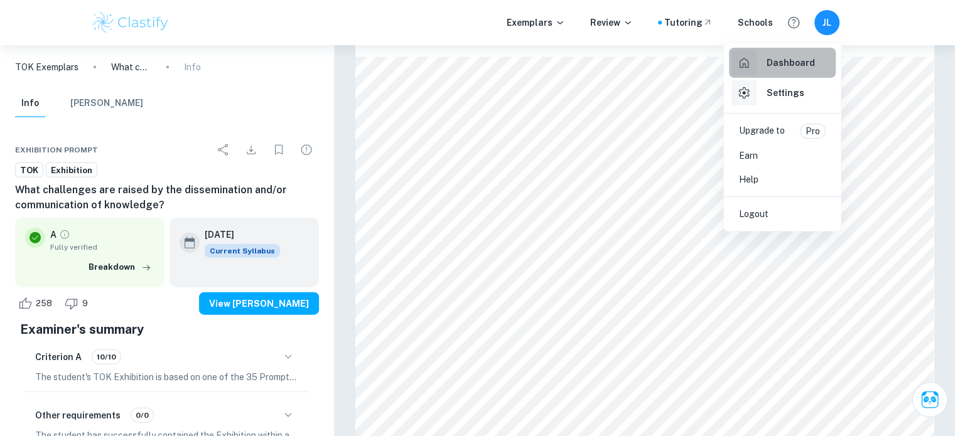
click at [758, 67] on div "Dashboard" at bounding box center [773, 62] width 84 height 25
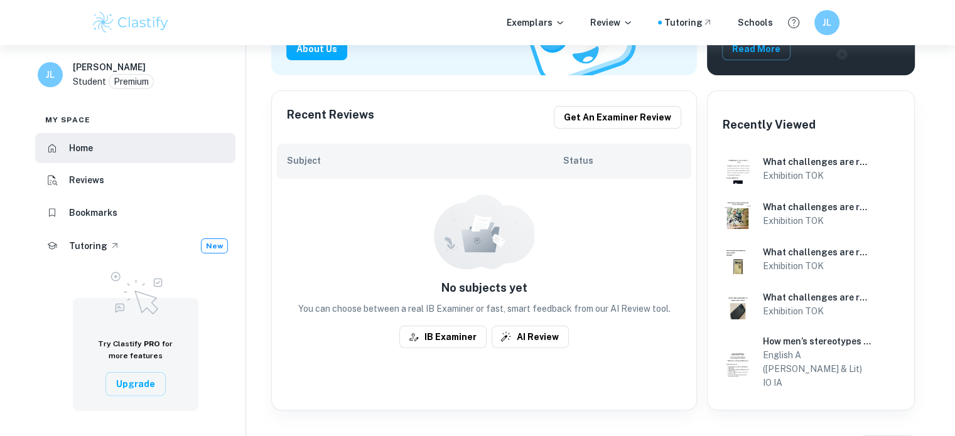
scroll to position [27, 0]
